Goal: Task Accomplishment & Management: Manage account settings

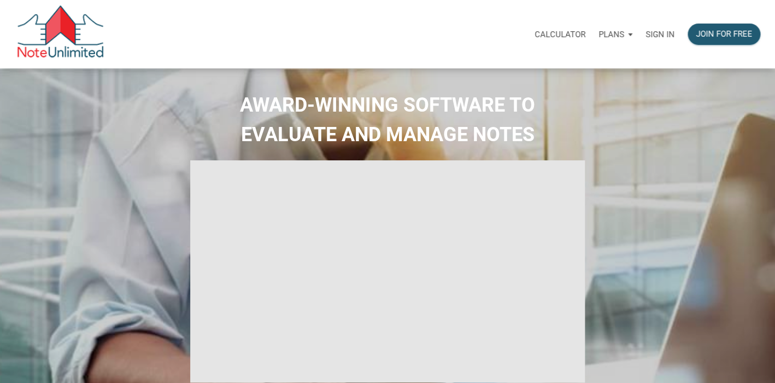
type input "Introduction to new features"
select select
click at [667, 30] on p "Sign in" at bounding box center [660, 35] width 29 height 10
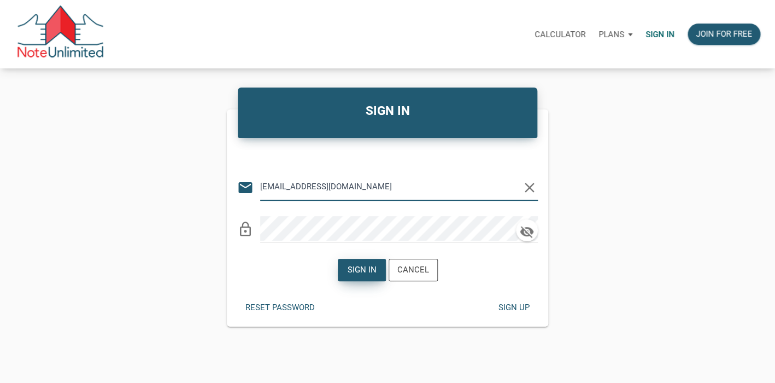
type input "lethasiddons@gmail.com"
click at [358, 272] on div "Sign in" at bounding box center [361, 269] width 29 height 13
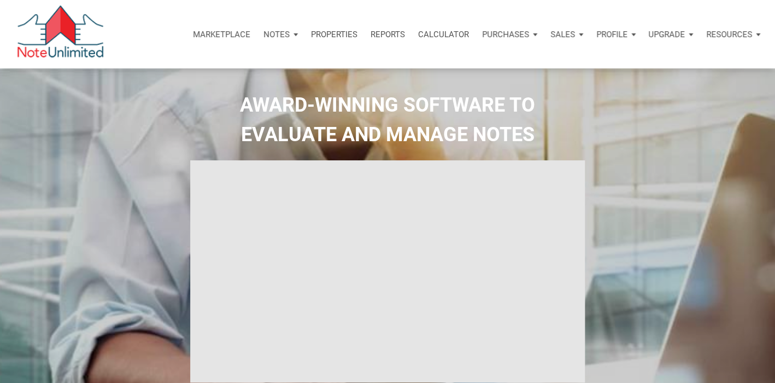
type input "Introduction to new features"
select select
click at [215, 36] on p "Marketplace" at bounding box center [221, 35] width 57 height 10
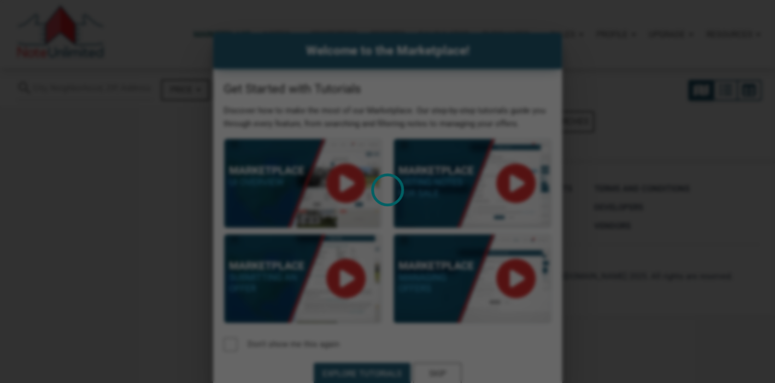
select select
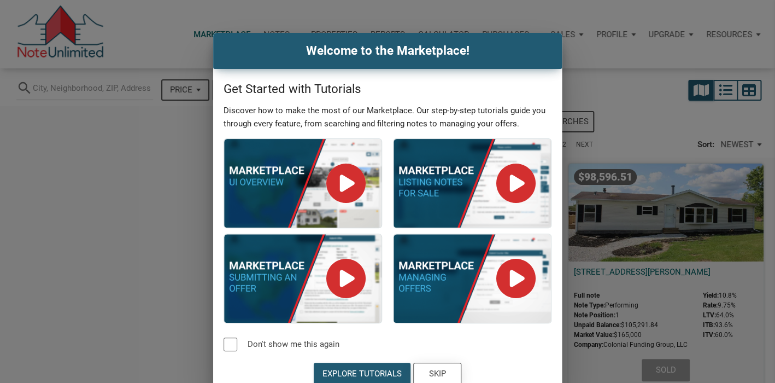
click at [437, 372] on div "Skip" at bounding box center [437, 373] width 17 height 13
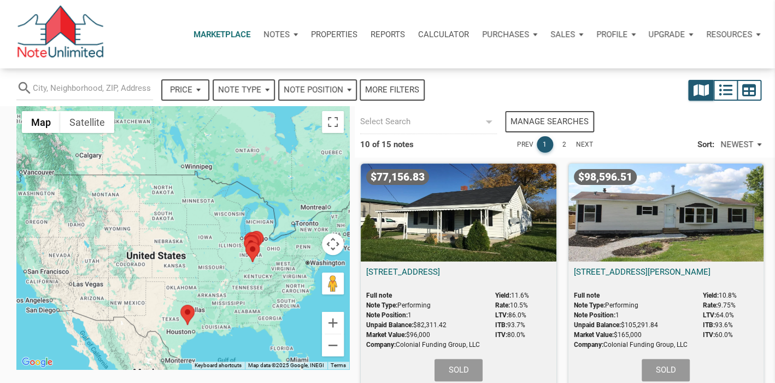
click at [274, 34] on p "Notes" at bounding box center [276, 35] width 26 height 10
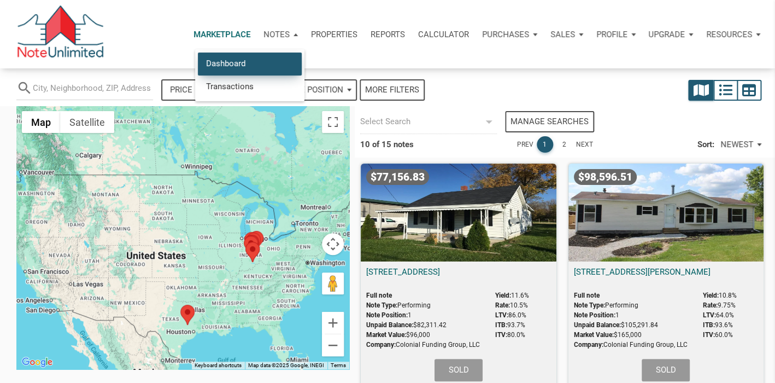
click at [239, 62] on link "Dashboard" at bounding box center [250, 63] width 104 height 22
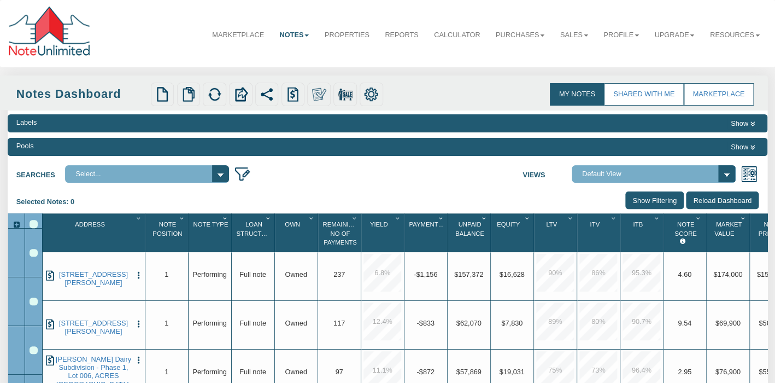
select select "3"
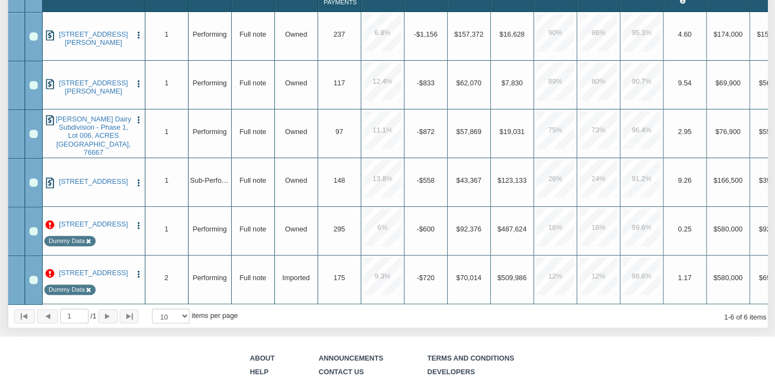
scroll to position [285, 0]
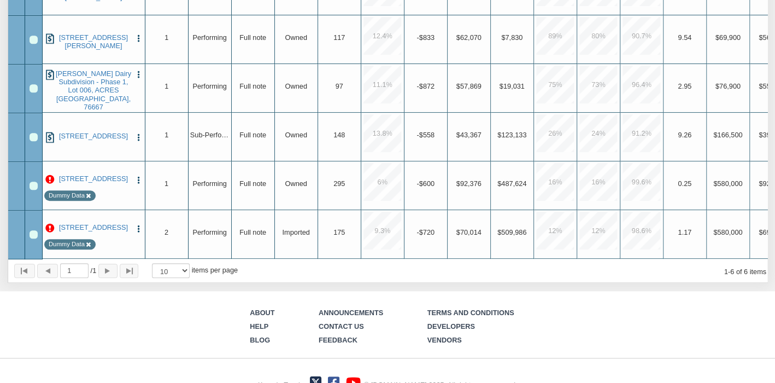
click at [34, 183] on div "Row 5, Row Selection Checkbox" at bounding box center [34, 185] width 8 height 8
click at [33, 235] on div "Row 6, Row Selection Checkbox" at bounding box center [34, 234] width 8 height 8
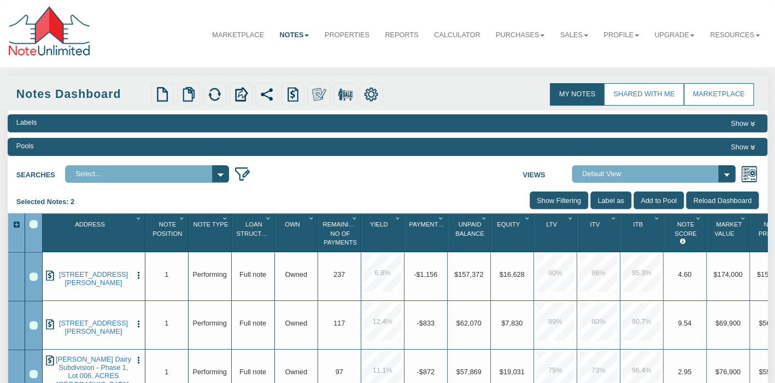
click at [445, 86] on div "Upload Notes Upload NODs Verify Mapping Upload Results" at bounding box center [330, 95] width 365 height 24
click at [750, 31] on link "Resources" at bounding box center [734, 35] width 65 height 26
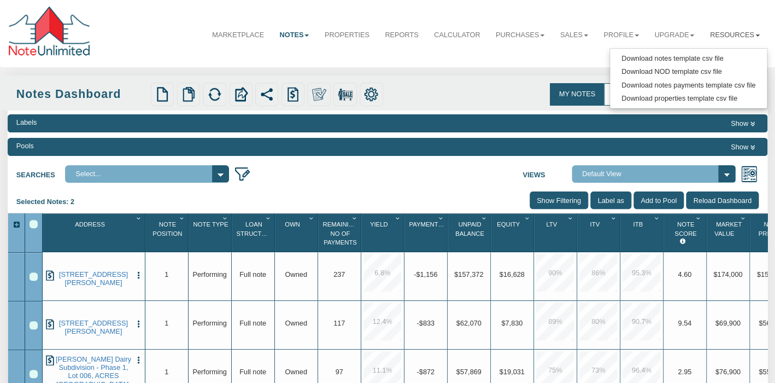
click at [481, 82] on div "My Notes Shared with Me Marketplace" at bounding box center [368, 92] width 775 height 35
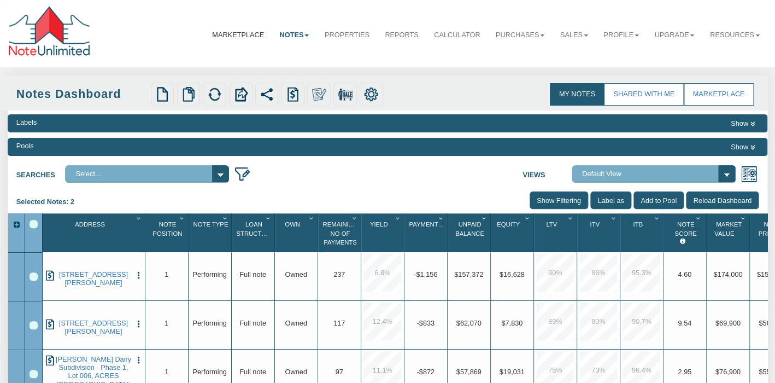
click at [252, 38] on link "Marketplace" at bounding box center [237, 35] width 67 height 26
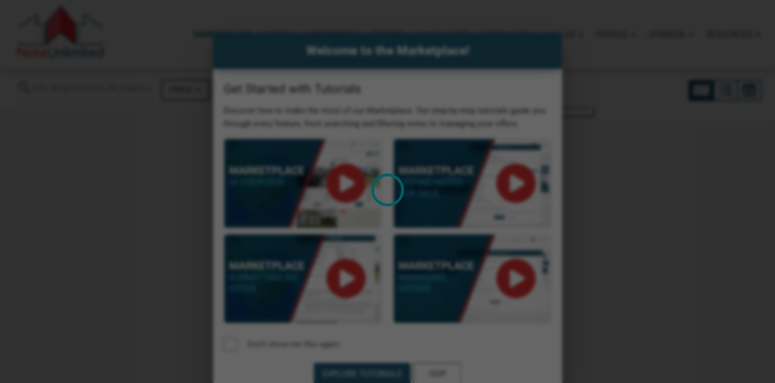
click at [442, 370] on div "Loading" at bounding box center [387, 191] width 775 height 383
select select
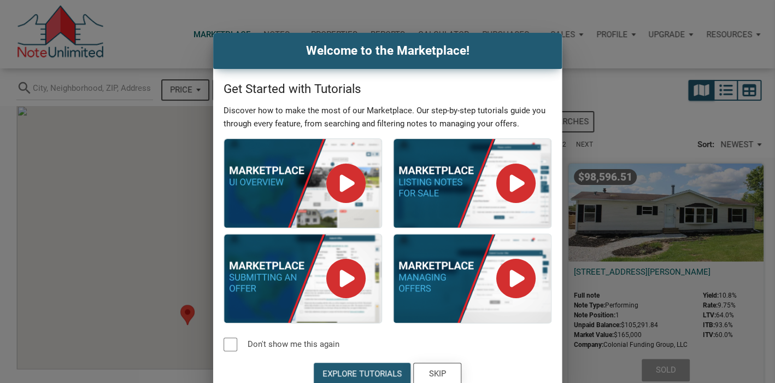
click at [442, 375] on div "Skip" at bounding box center [437, 373] width 17 height 13
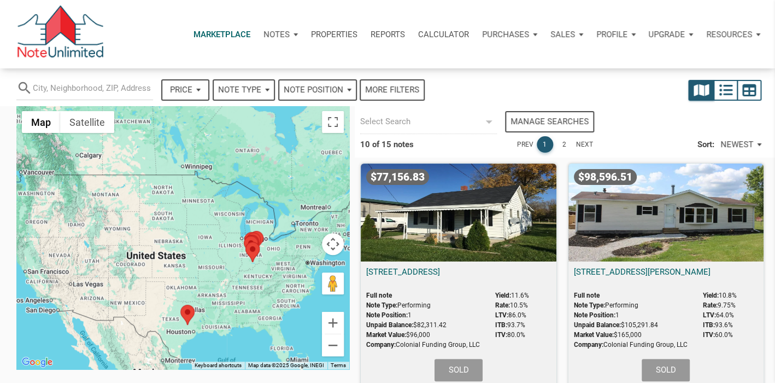
click at [753, 33] on div "Resources" at bounding box center [733, 34] width 67 height 33
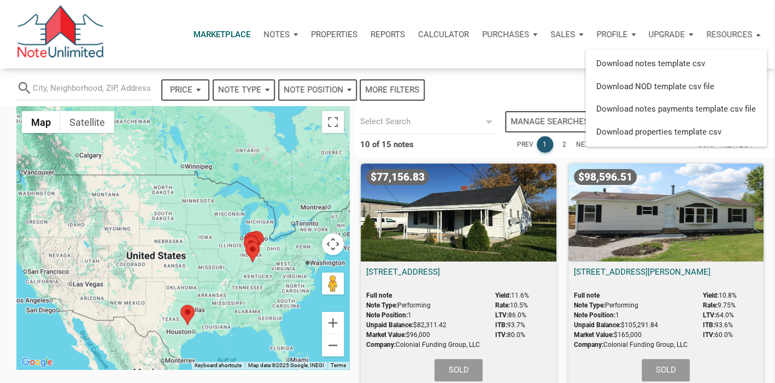
click at [753, 33] on div "Resources" at bounding box center [733, 34] width 67 height 33
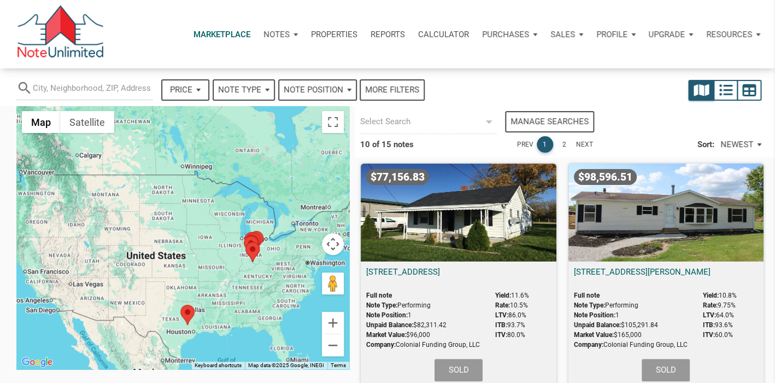
click at [664, 34] on p "Upgrade" at bounding box center [666, 35] width 37 height 10
click at [614, 34] on p "Profile" at bounding box center [611, 35] width 31 height 10
click at [563, 87] on link "Logout" at bounding box center [587, 86] width 104 height 22
